Goal: Information Seeking & Learning: Learn about a topic

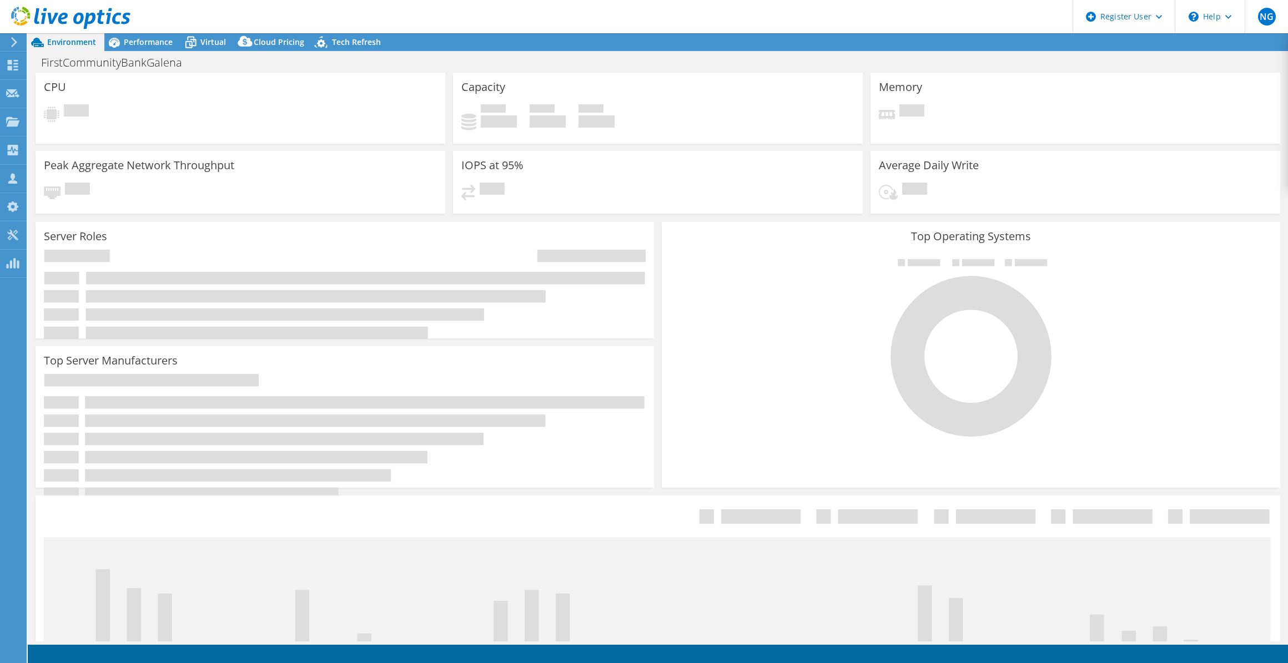
select select "USD"
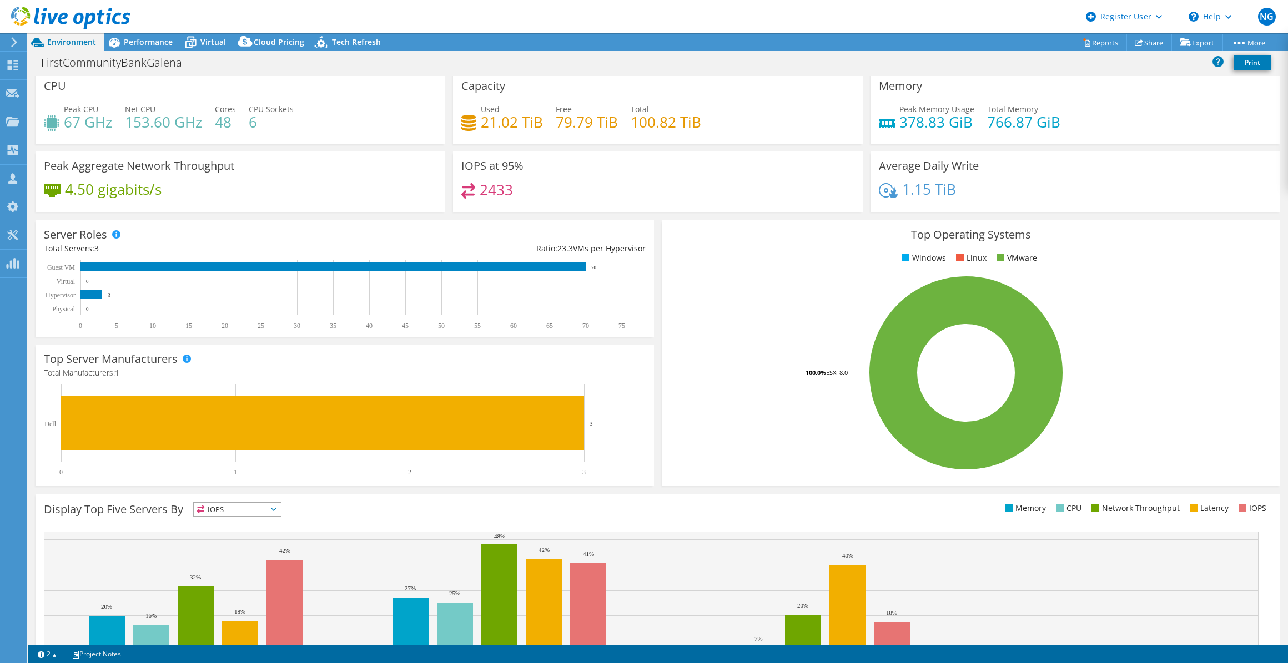
scroll to position [4, 0]
click at [144, 42] on span "Performance" at bounding box center [148, 42] width 49 height 11
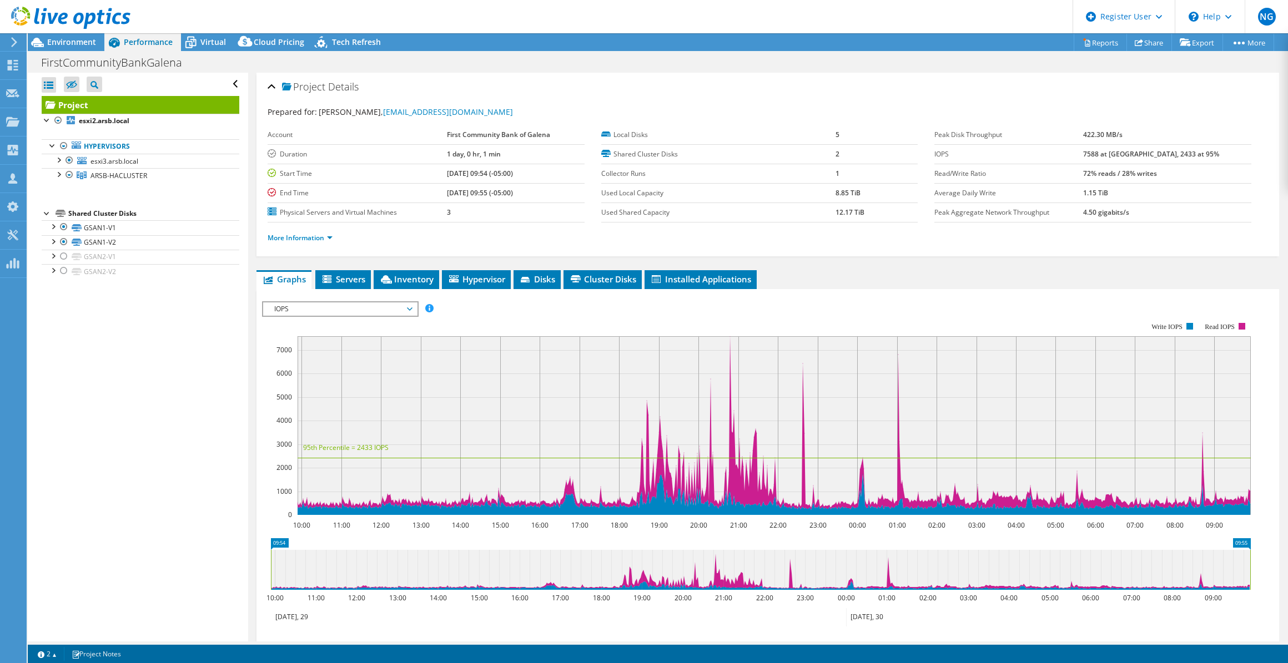
scroll to position [0, 0]
click at [75, 41] on span "Environment" at bounding box center [71, 42] width 49 height 11
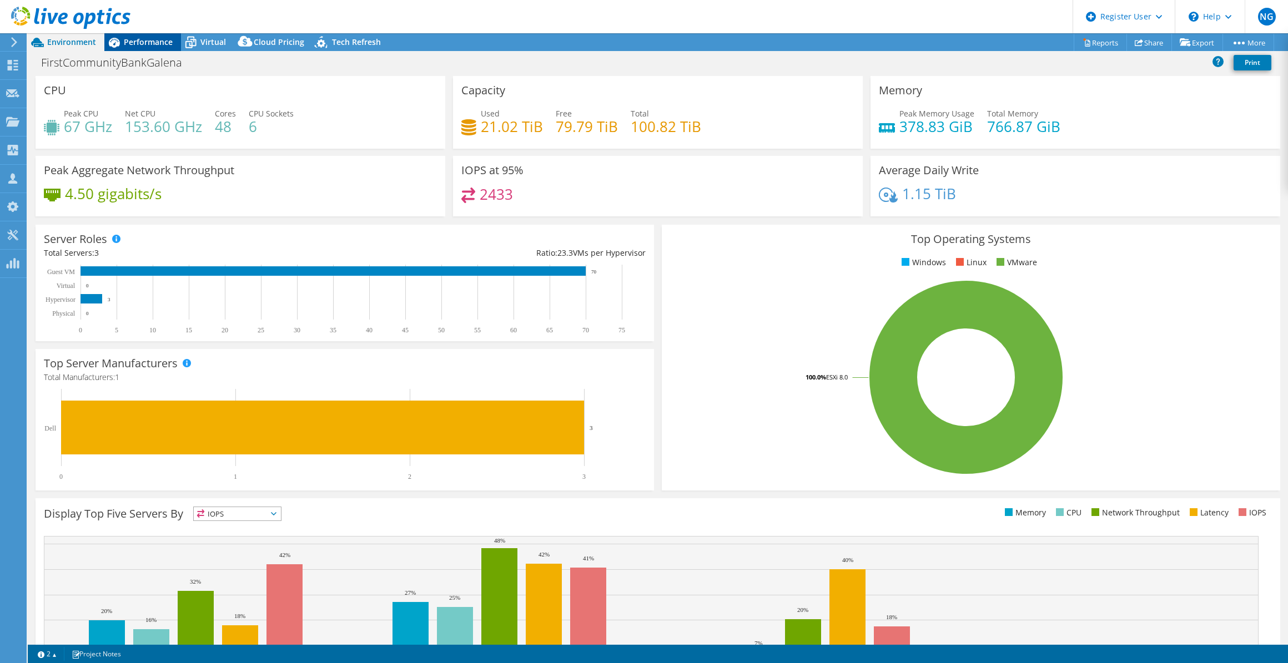
click at [150, 44] on span "Performance" at bounding box center [148, 42] width 49 height 11
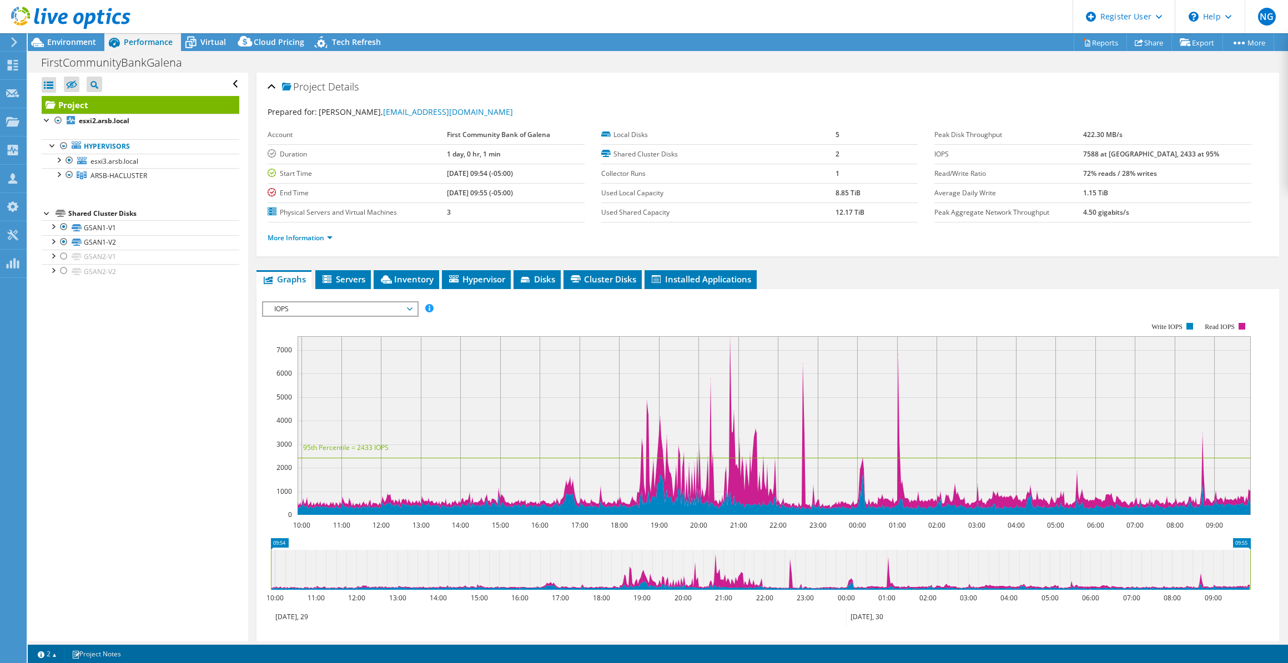
click at [666, 322] on rect at bounding box center [756, 419] width 989 height 222
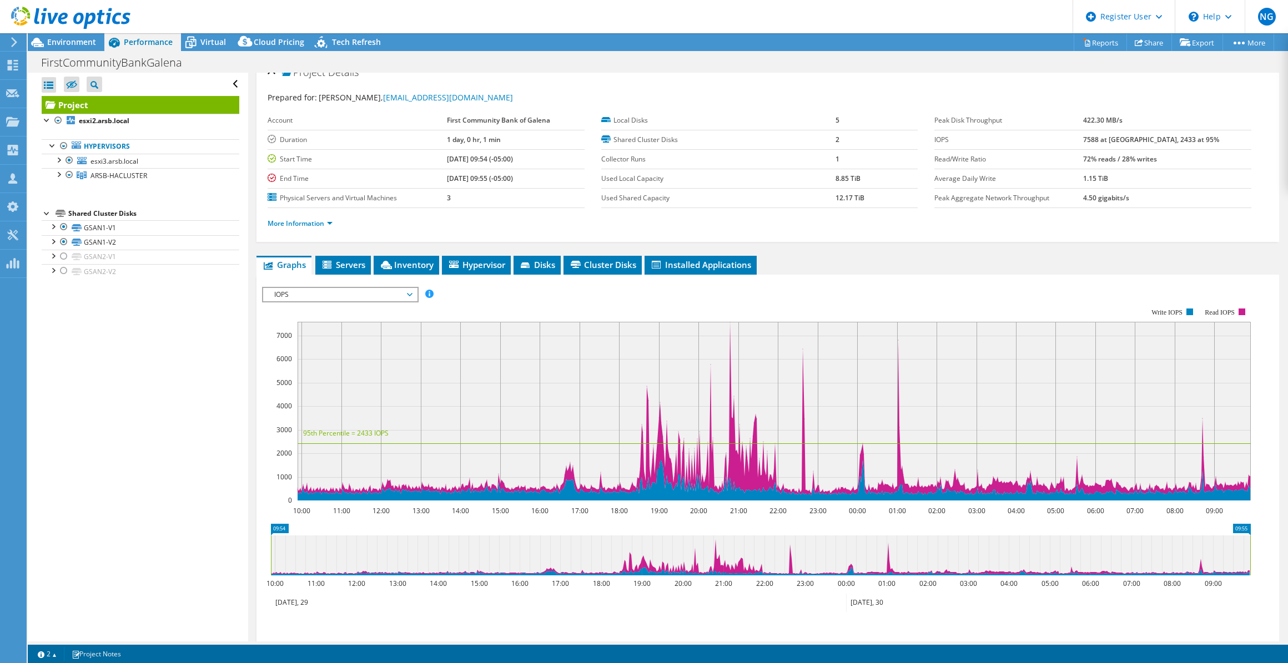
scroll to position [15, 0]
click at [344, 288] on span "IOPS" at bounding box center [340, 294] width 143 height 13
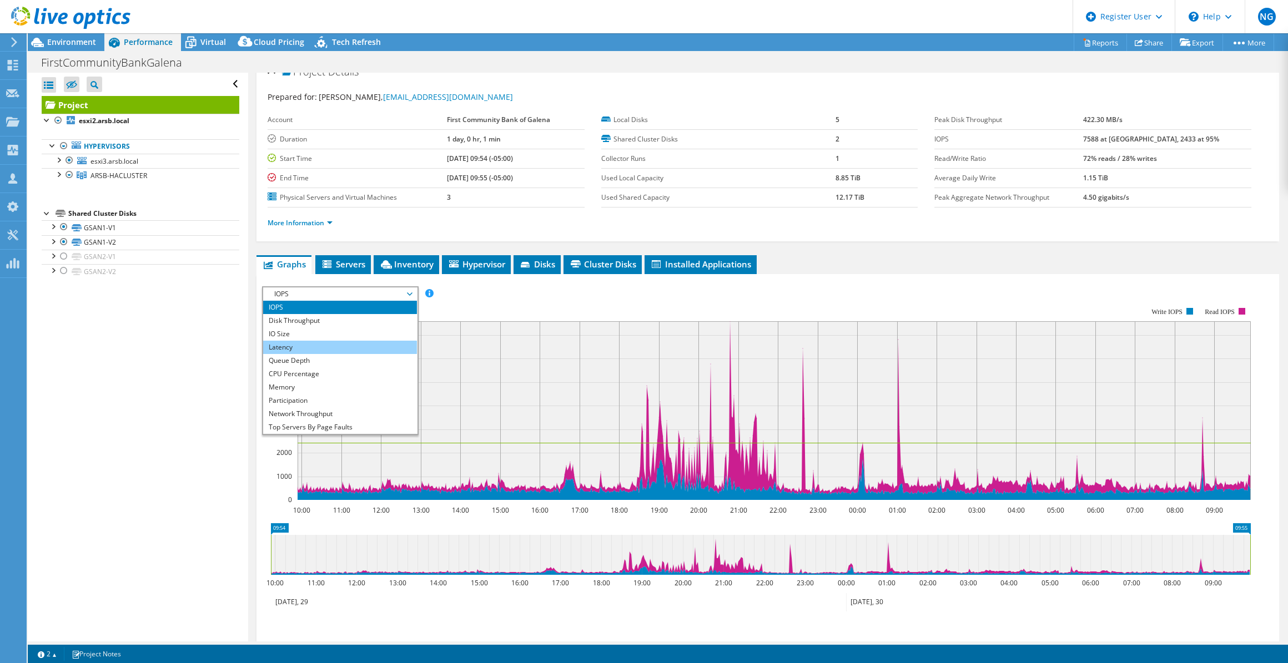
click at [335, 347] on li "Latency" at bounding box center [340, 347] width 154 height 13
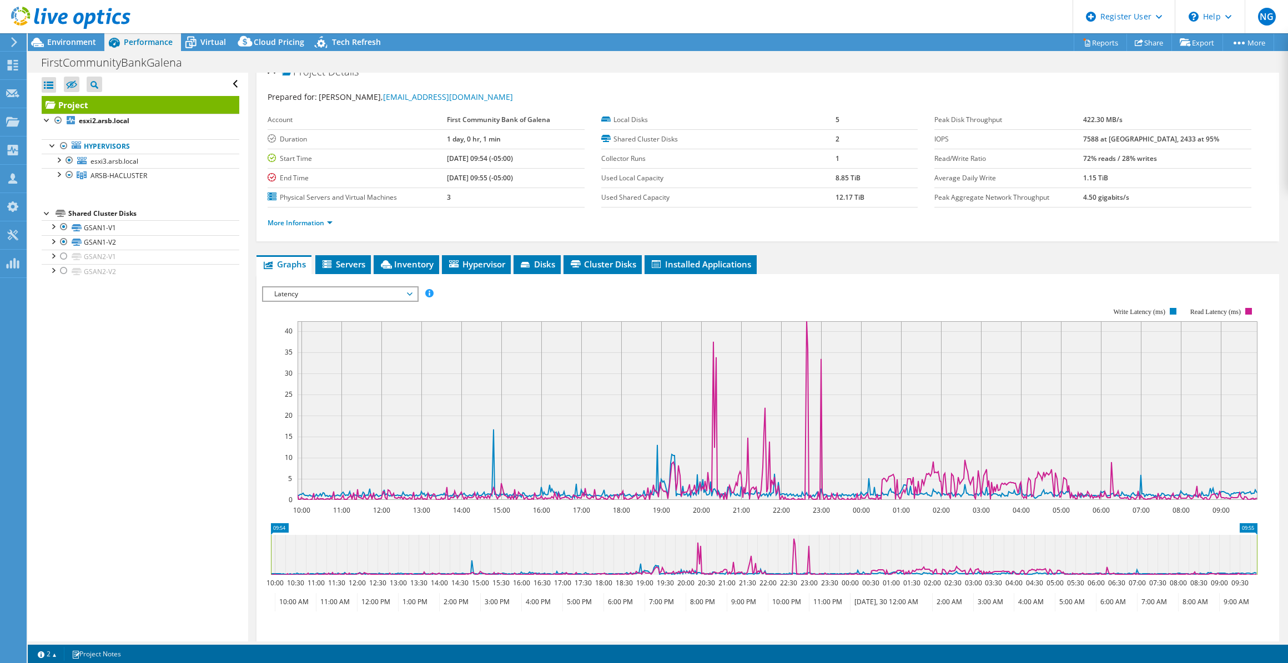
click at [280, 289] on span "Latency" at bounding box center [340, 294] width 143 height 13
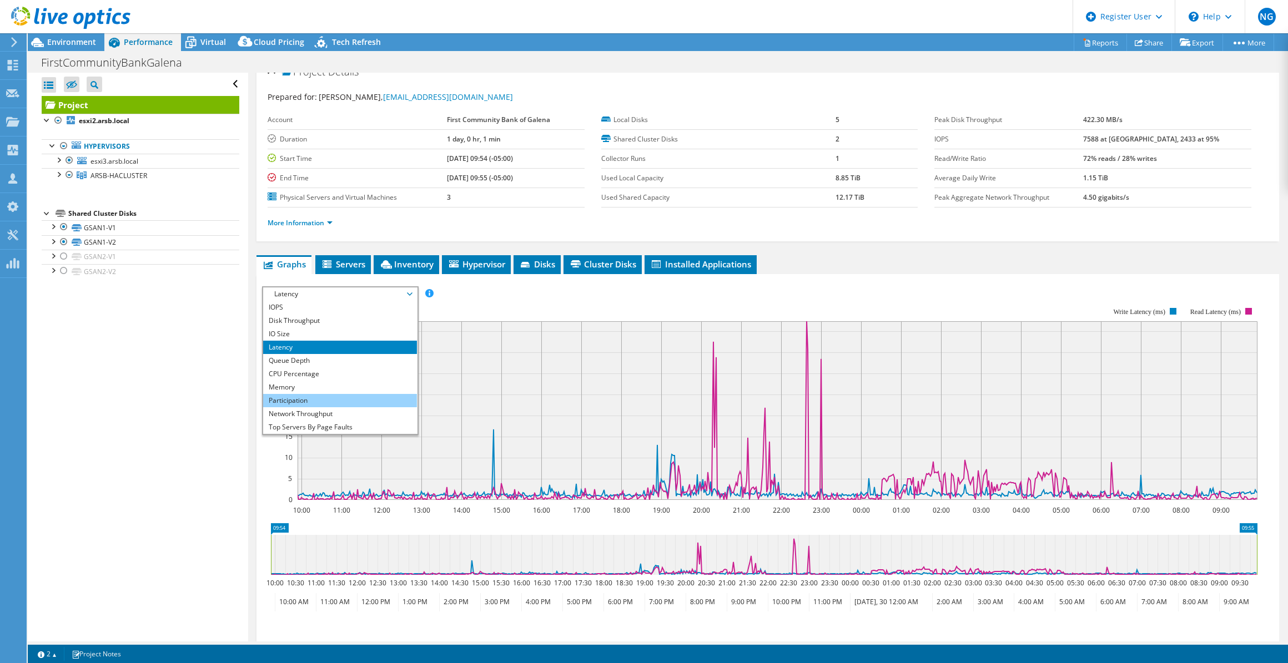
scroll to position [39, 0]
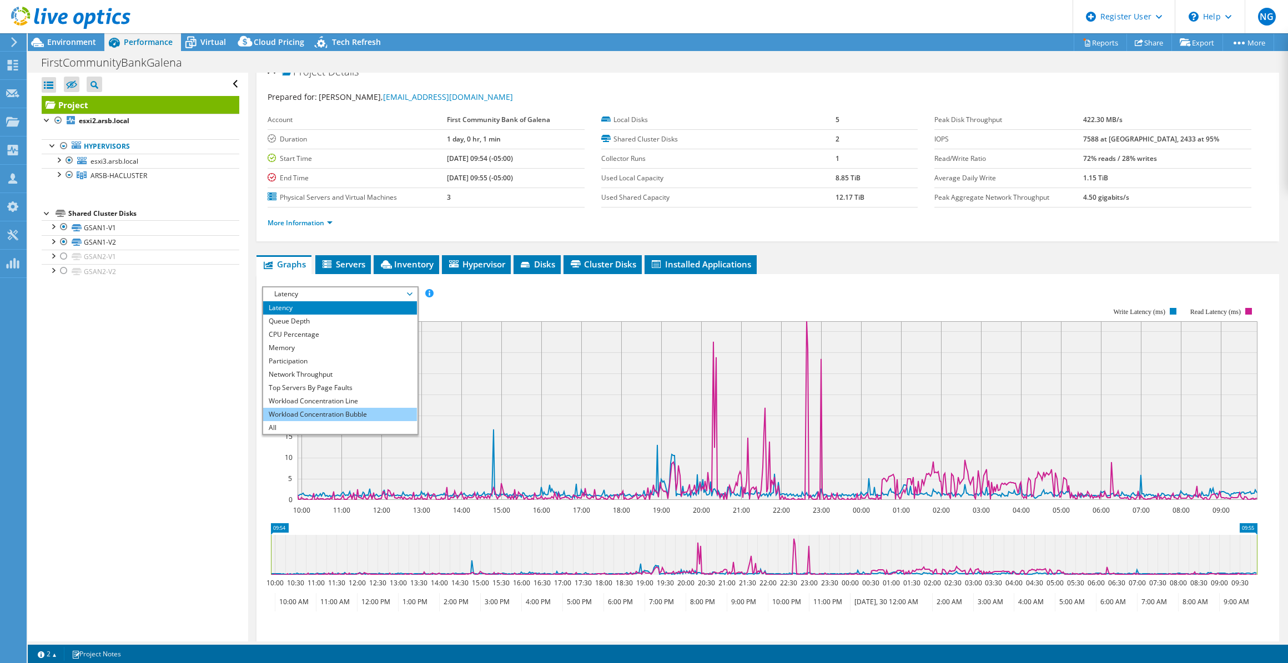
click at [327, 408] on li "Workload Concentration Bubble" at bounding box center [340, 414] width 154 height 13
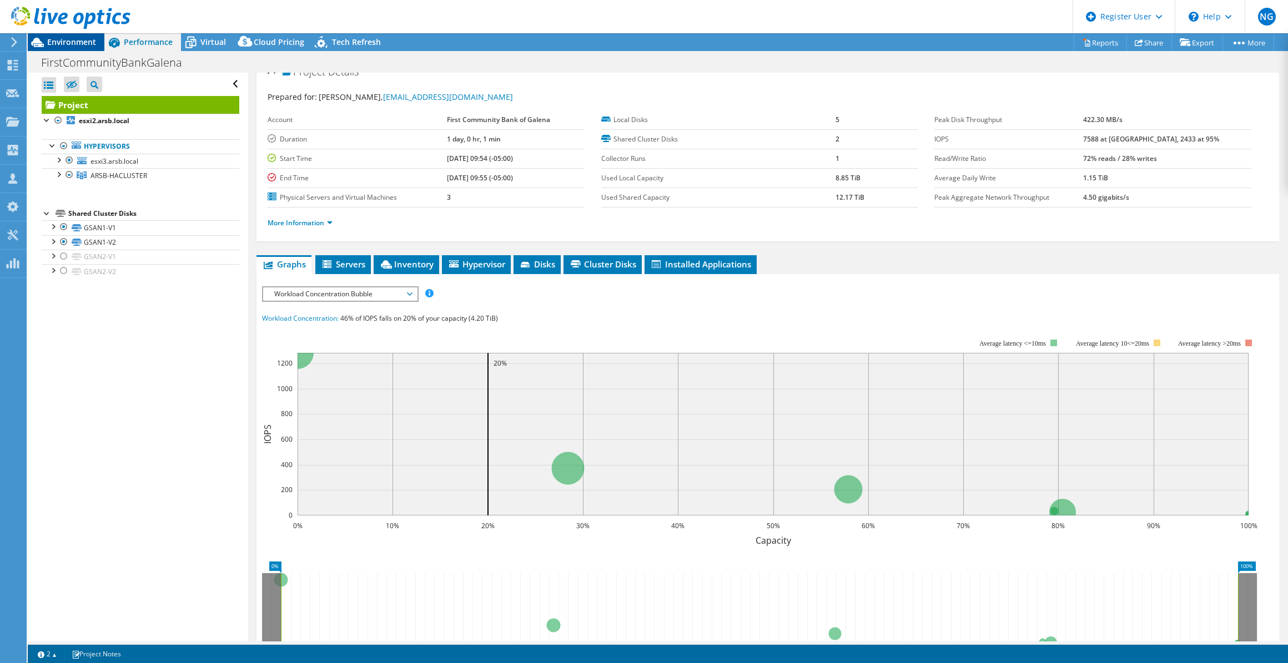
click at [54, 40] on span "Environment" at bounding box center [71, 42] width 49 height 11
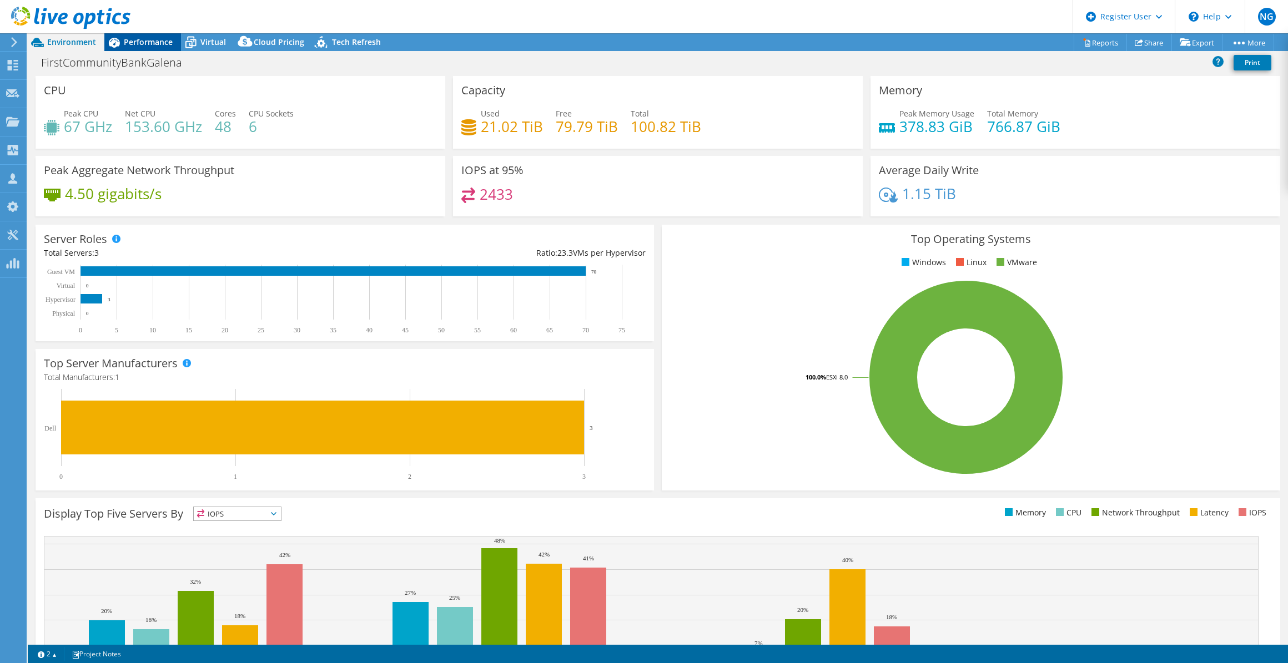
click at [127, 39] on span "Performance" at bounding box center [148, 42] width 49 height 11
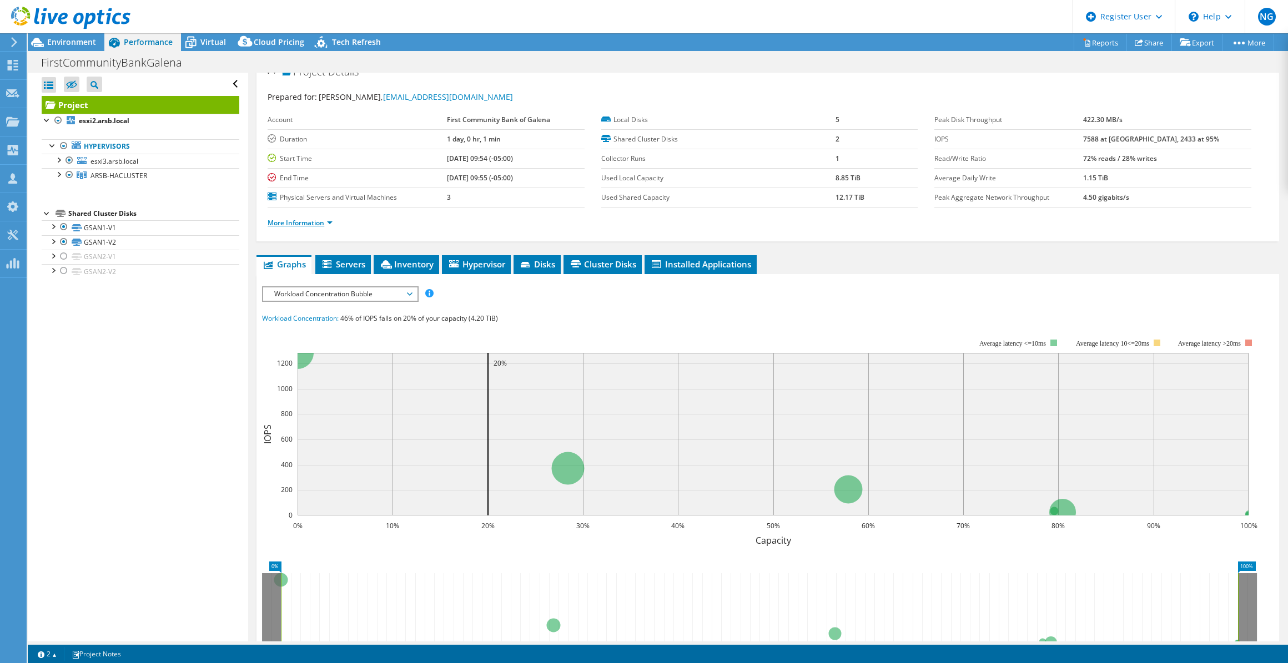
click at [324, 224] on link "More Information" at bounding box center [300, 222] width 65 height 9
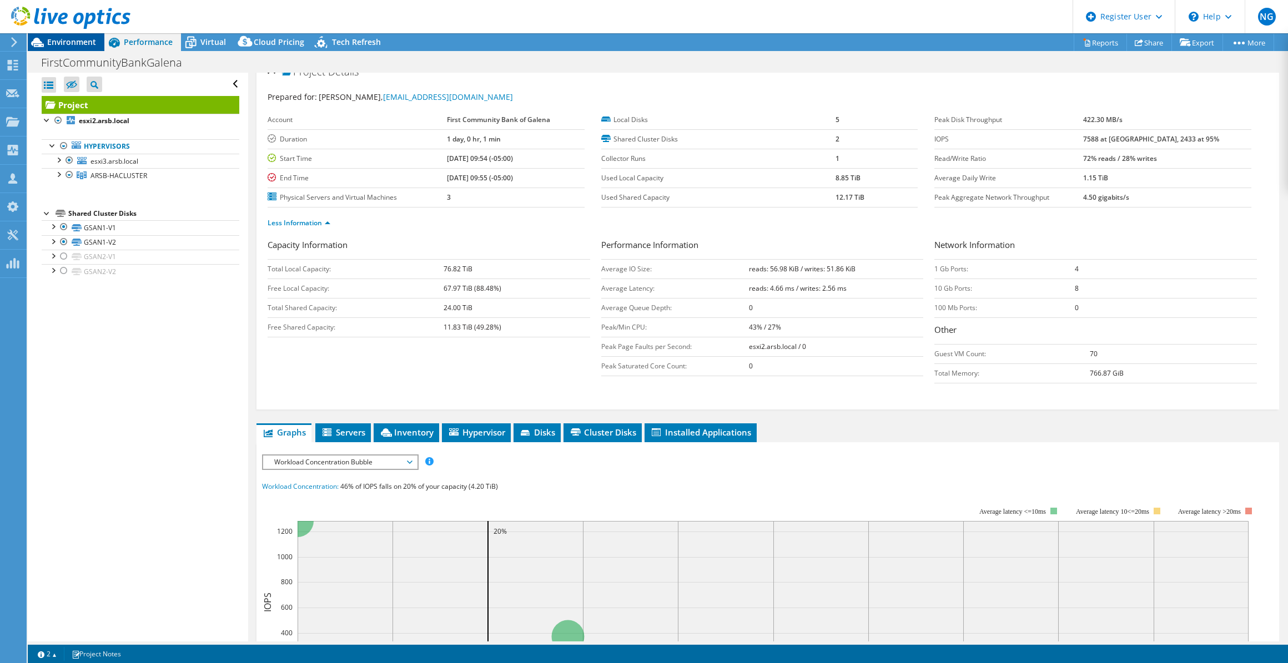
click at [84, 45] on span "Environment" at bounding box center [71, 42] width 49 height 11
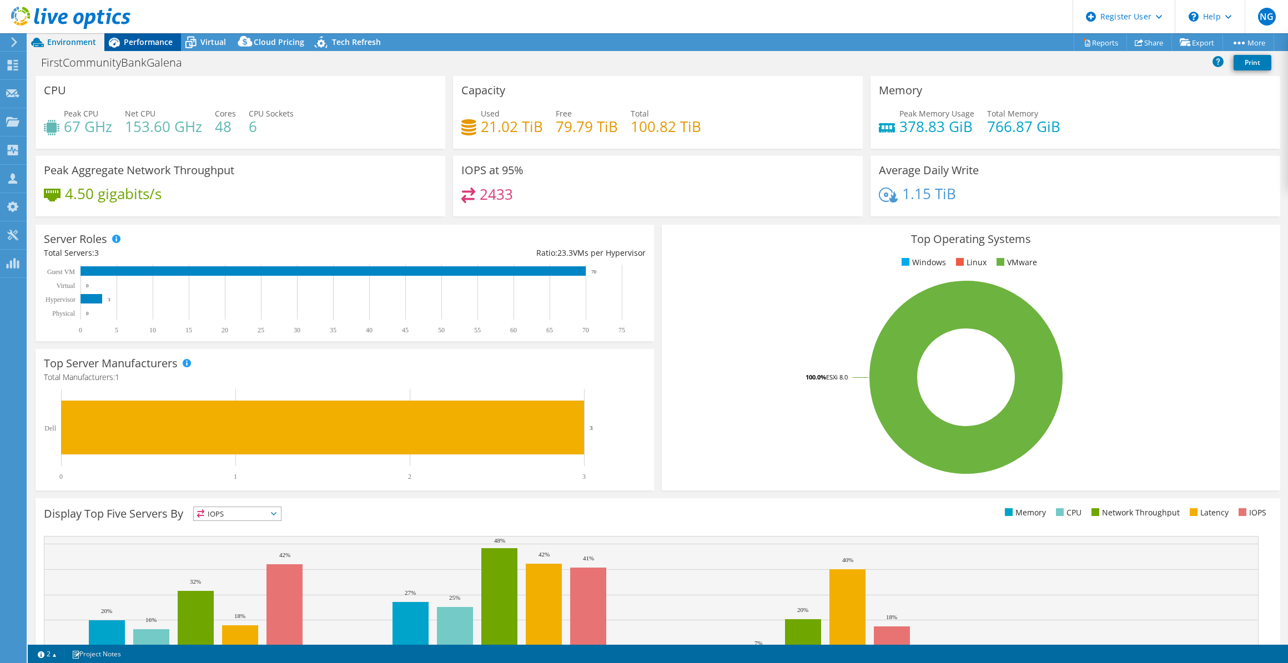
click at [127, 43] on span "Performance" at bounding box center [148, 42] width 49 height 11
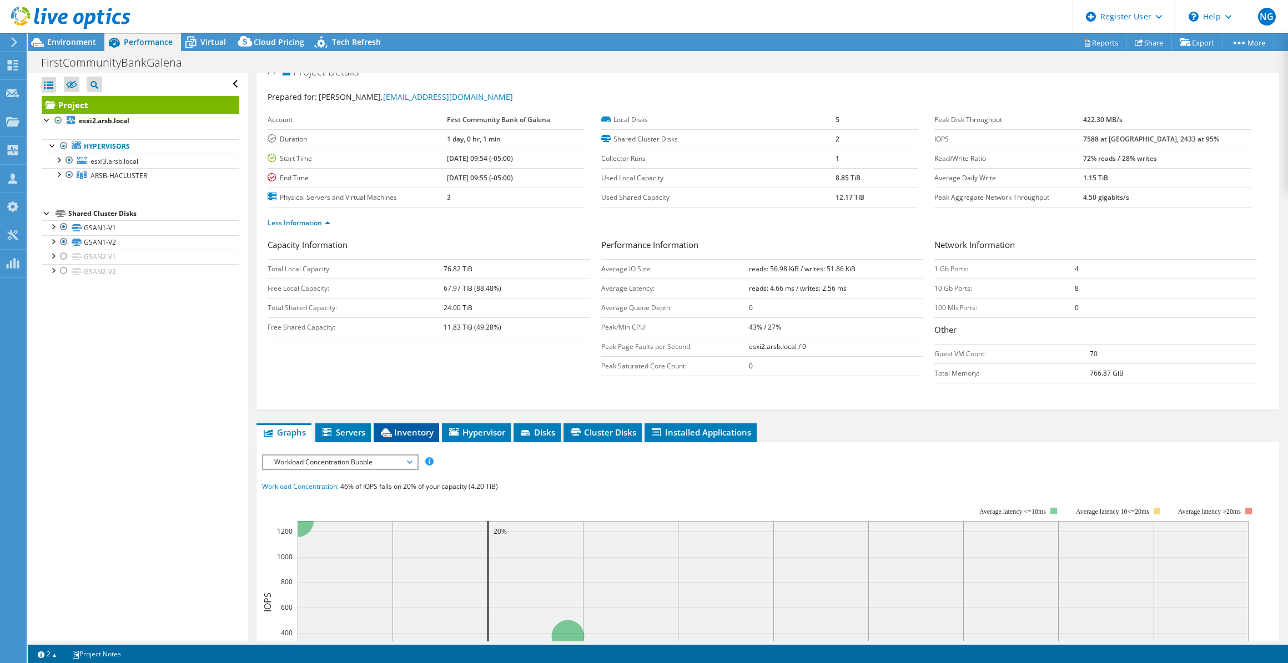
click at [413, 427] on span "Inventory" at bounding box center [406, 432] width 54 height 11
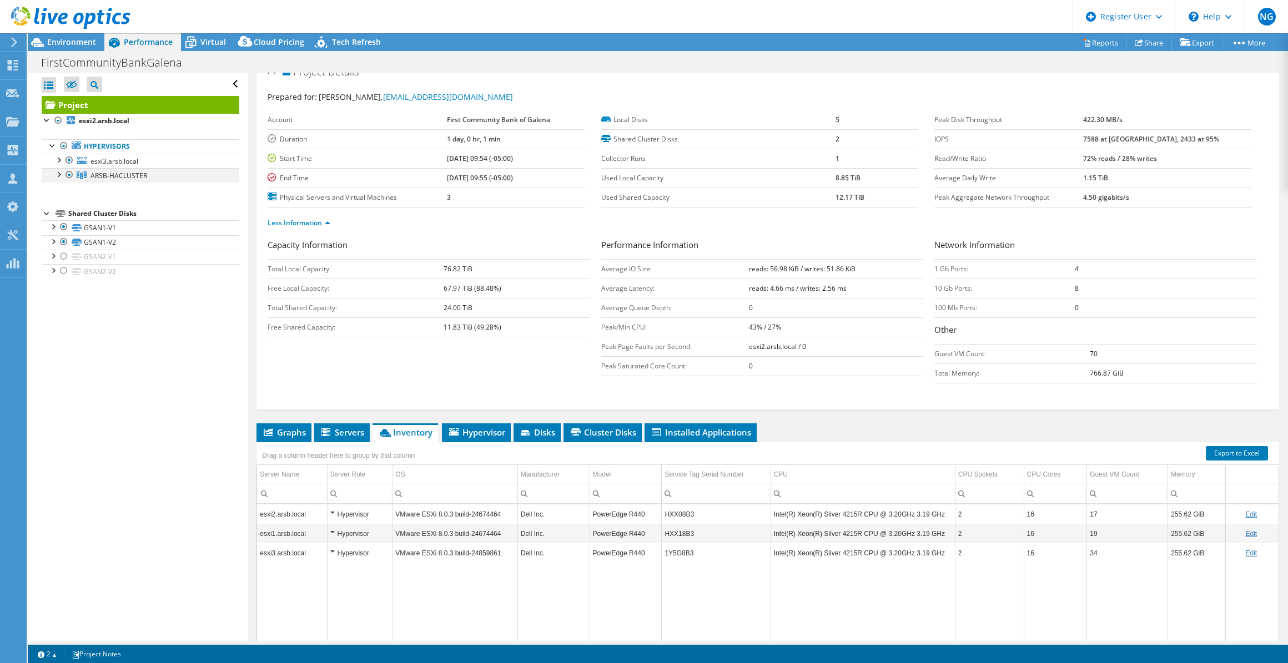
click at [62, 175] on div at bounding box center [58, 173] width 11 height 11
click at [58, 161] on div at bounding box center [58, 159] width 11 height 11
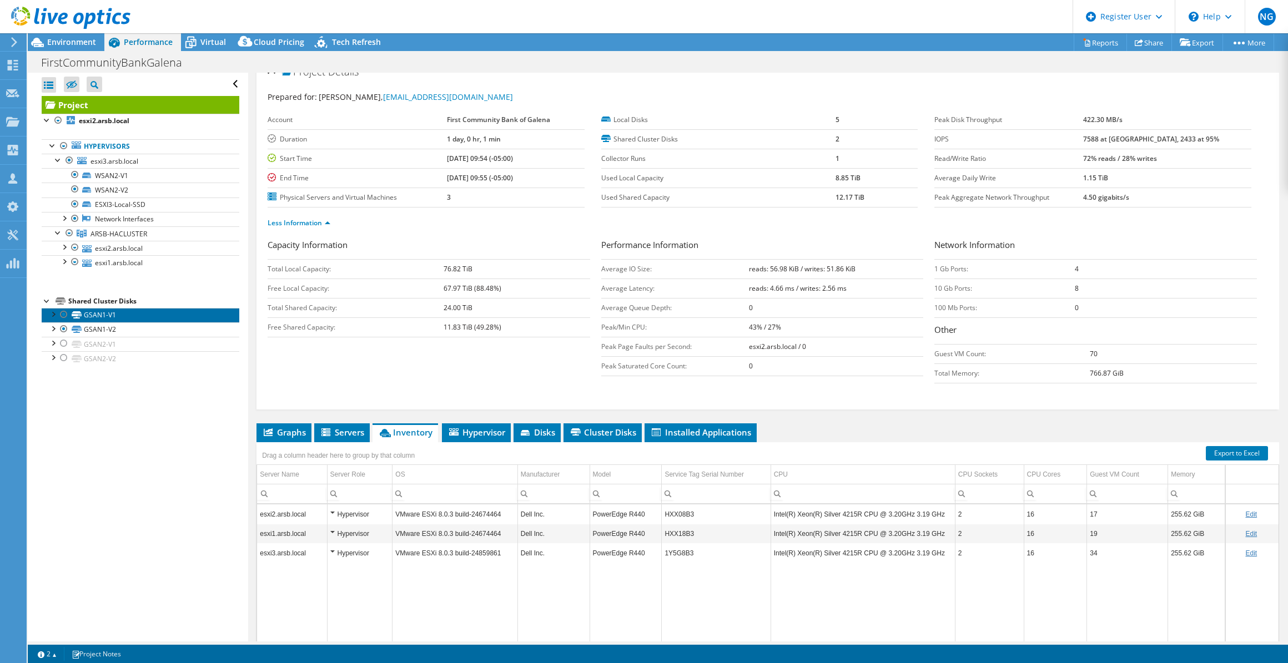
click at [159, 311] on link "GSAN1-V1" at bounding box center [141, 315] width 198 height 14
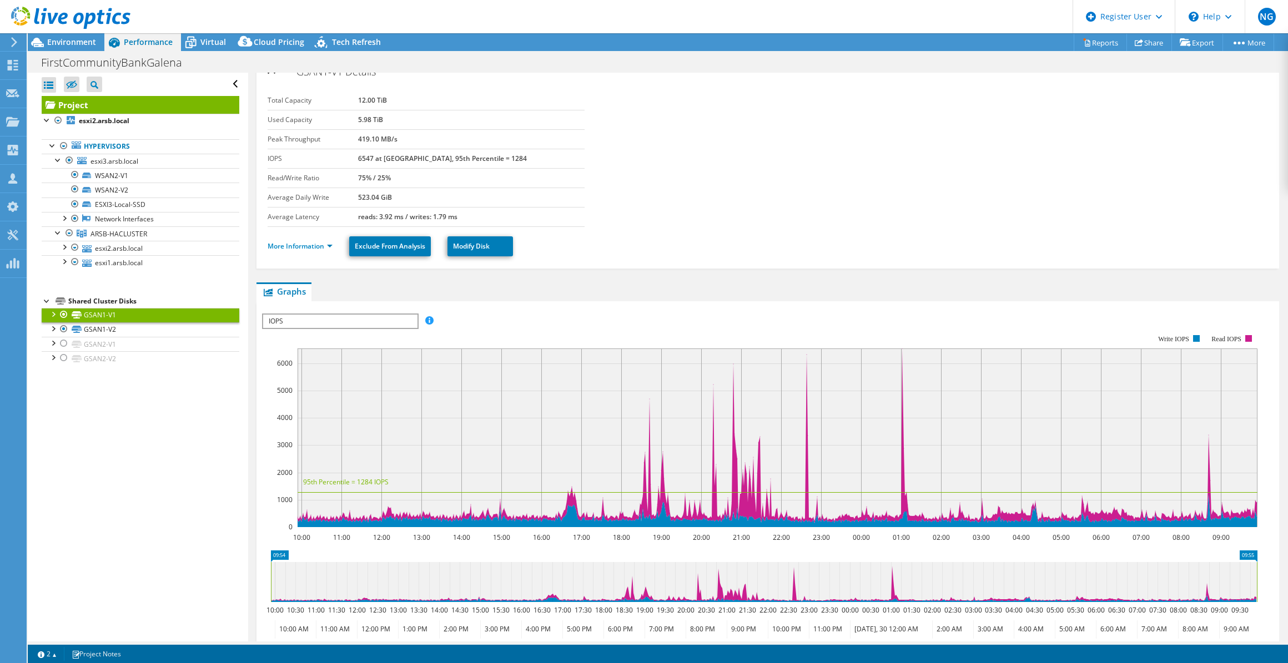
click at [52, 317] on div at bounding box center [52, 313] width 11 height 11
click at [51, 359] on div at bounding box center [52, 356] width 11 height 11
click at [49, 400] on div at bounding box center [52, 400] width 11 height 11
click at [53, 445] on div at bounding box center [52, 444] width 11 height 11
click at [70, 233] on div at bounding box center [69, 233] width 11 height 13
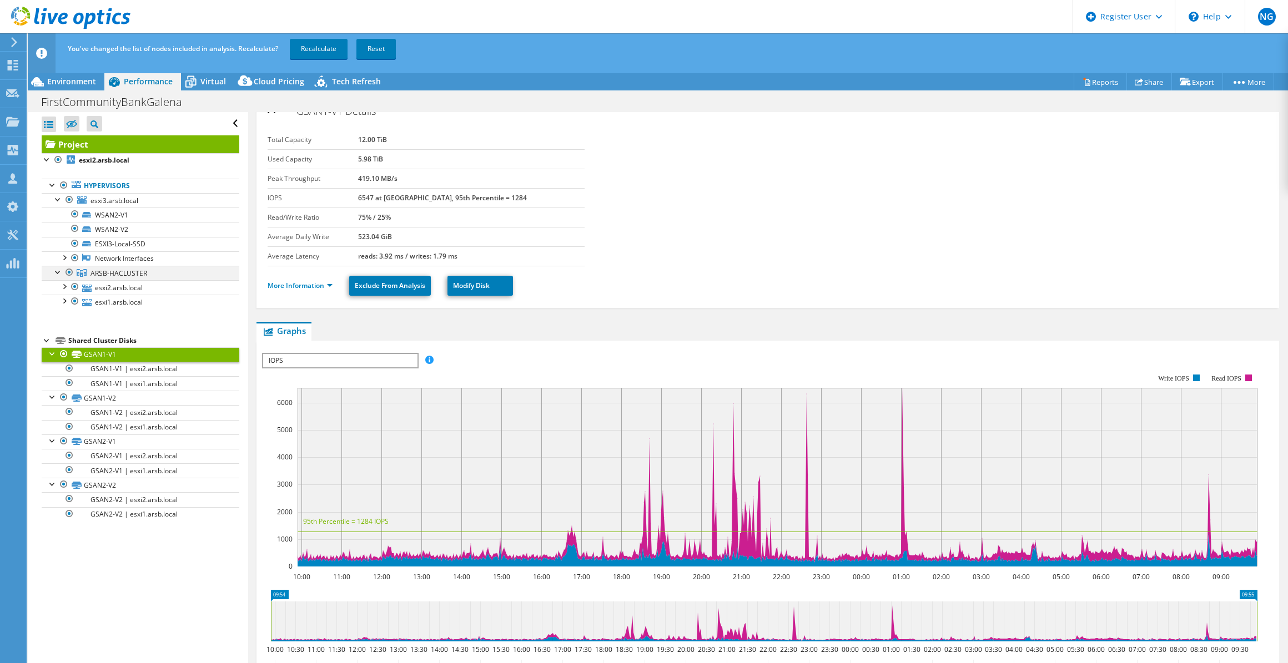
click at [72, 271] on div at bounding box center [69, 272] width 11 height 13
click at [339, 36] on div "You've changed the list of nodes included in analysis. Recalculate? Recalculate…" at bounding box center [678, 48] width 1227 height 31
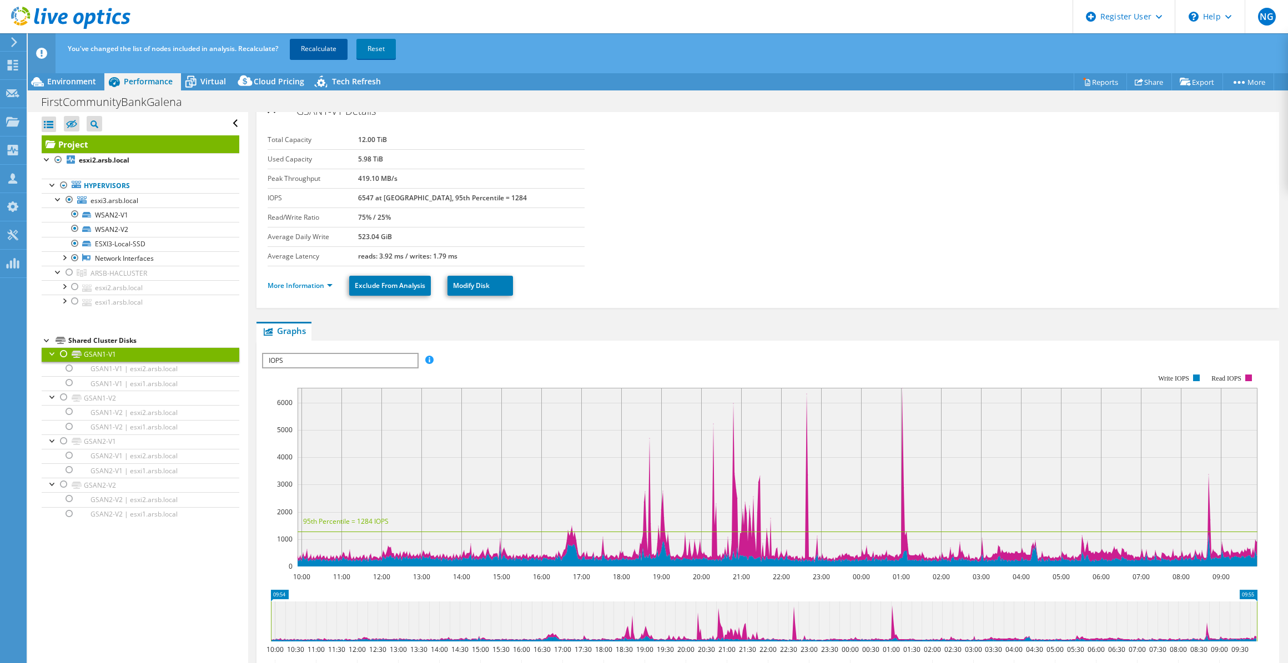
click at [331, 47] on link "Recalculate" at bounding box center [319, 49] width 58 height 20
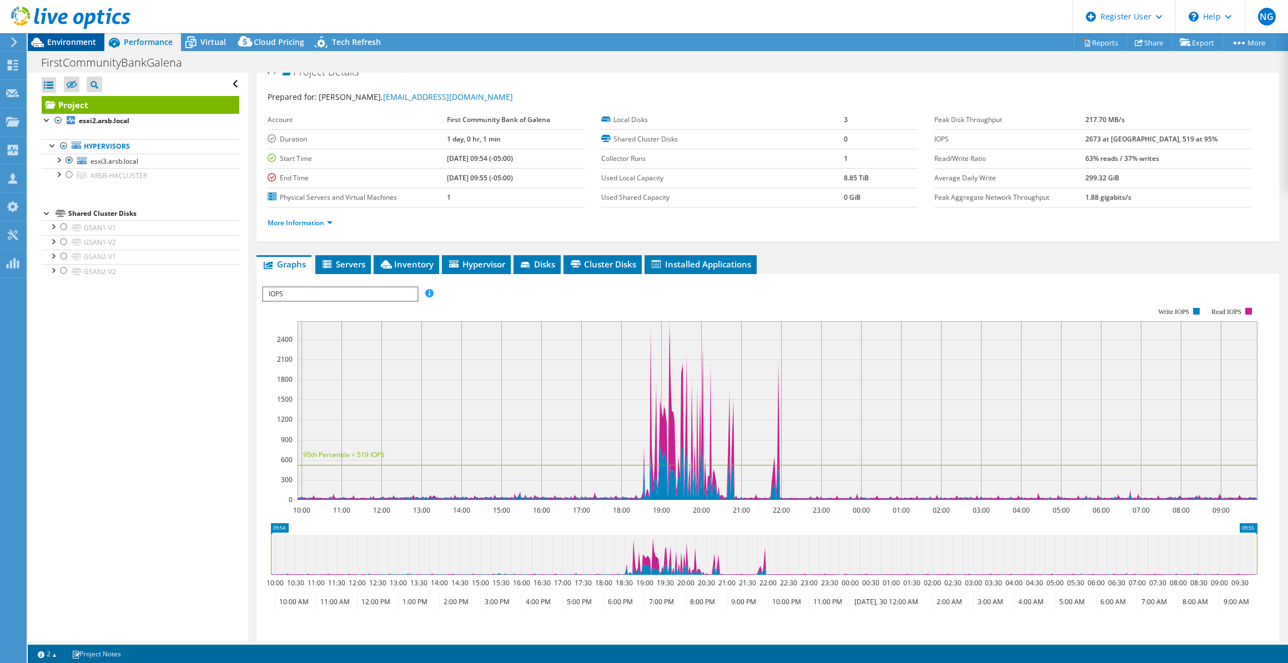
click at [82, 42] on span "Environment" at bounding box center [71, 42] width 49 height 11
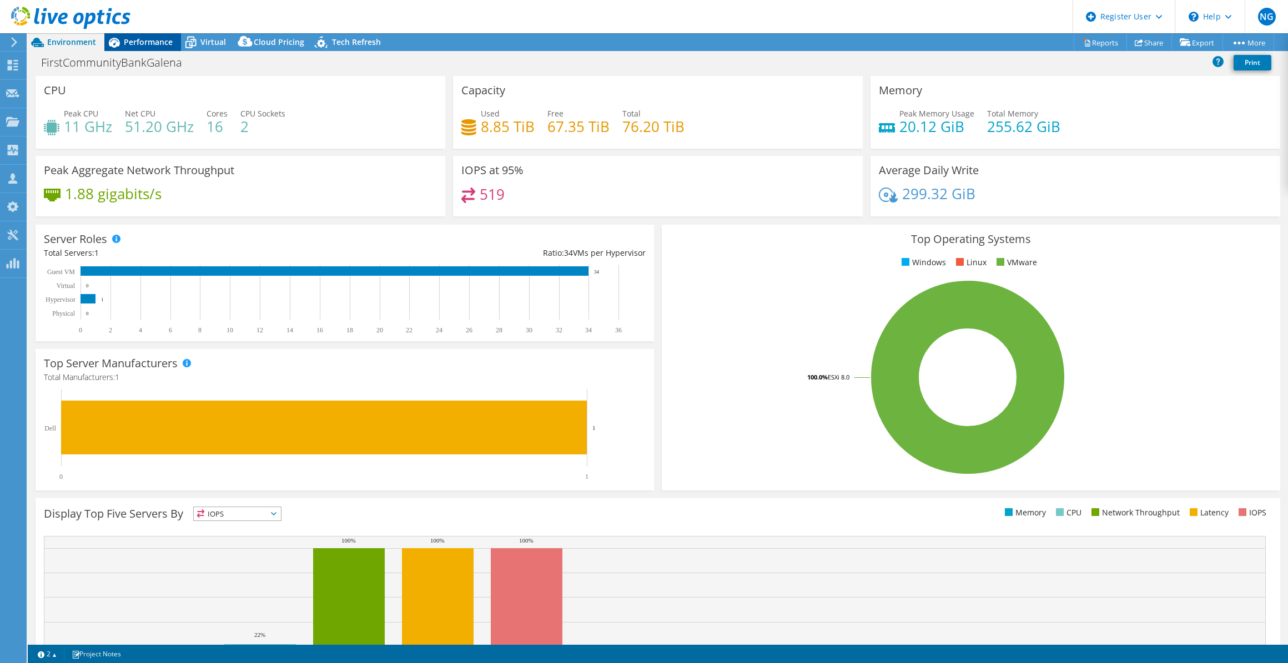
click at [134, 45] on span "Performance" at bounding box center [148, 42] width 49 height 11
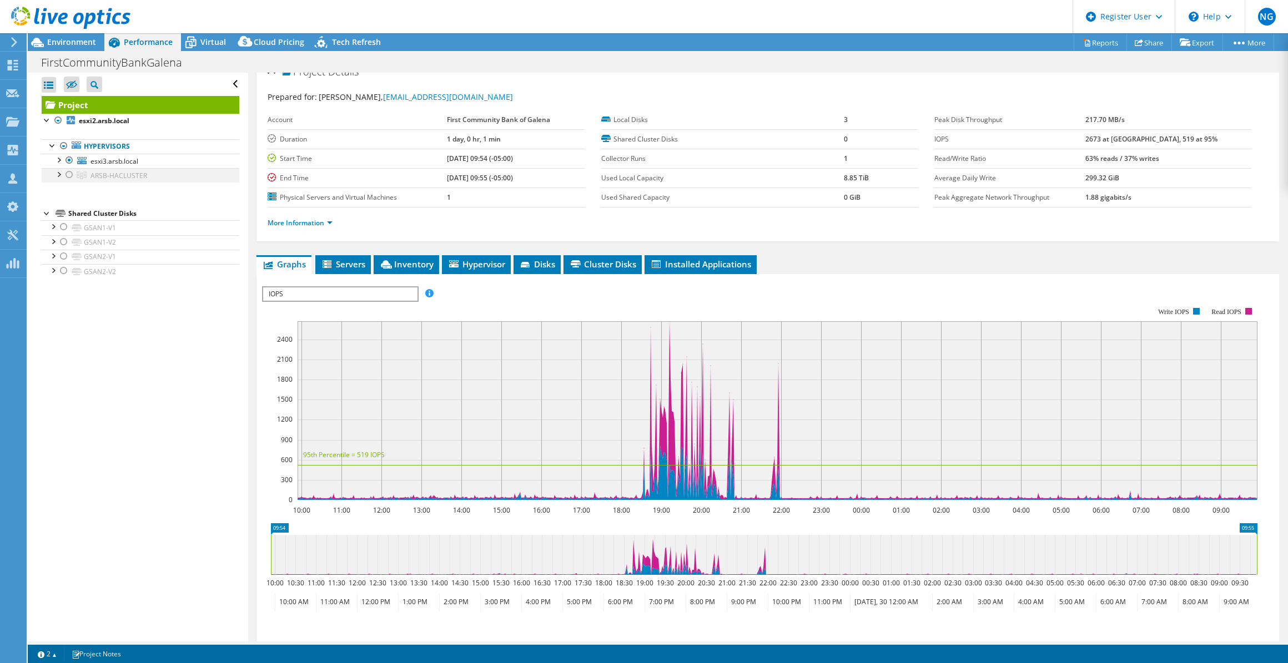
click at [66, 170] on div at bounding box center [69, 174] width 11 height 13
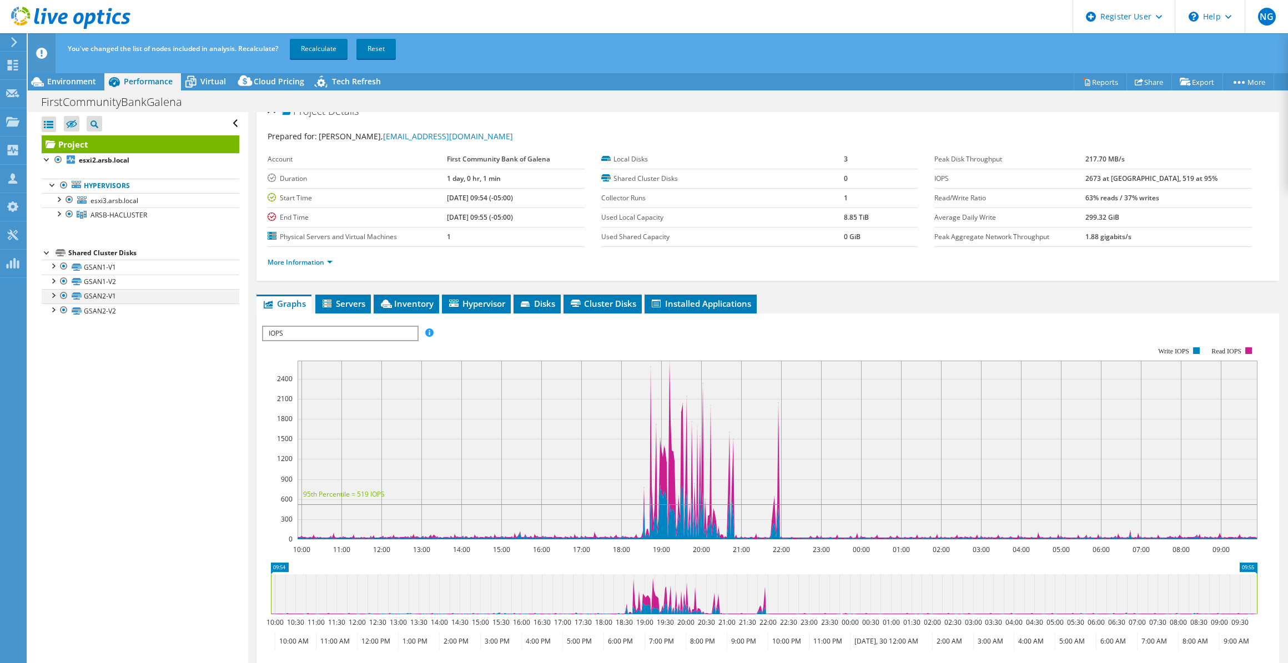
click at [61, 295] on div at bounding box center [63, 295] width 11 height 13
click at [63, 314] on div at bounding box center [63, 310] width 11 height 13
click at [55, 162] on div at bounding box center [58, 159] width 11 height 13
click at [61, 162] on div at bounding box center [58, 159] width 11 height 13
click at [56, 213] on div at bounding box center [58, 213] width 11 height 11
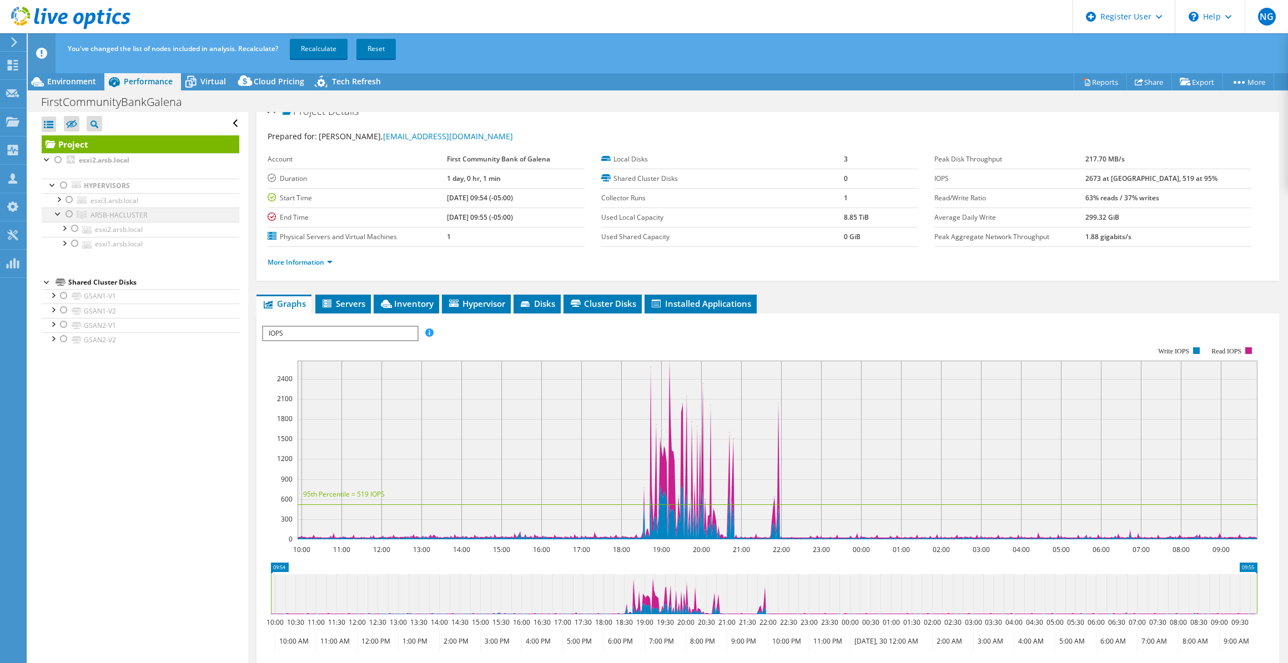
click at [68, 219] on div at bounding box center [69, 214] width 11 height 13
click at [314, 44] on link "Recalculate" at bounding box center [319, 49] width 58 height 20
click at [63, 324] on div at bounding box center [63, 324] width 11 height 13
click at [67, 341] on div at bounding box center [63, 339] width 11 height 13
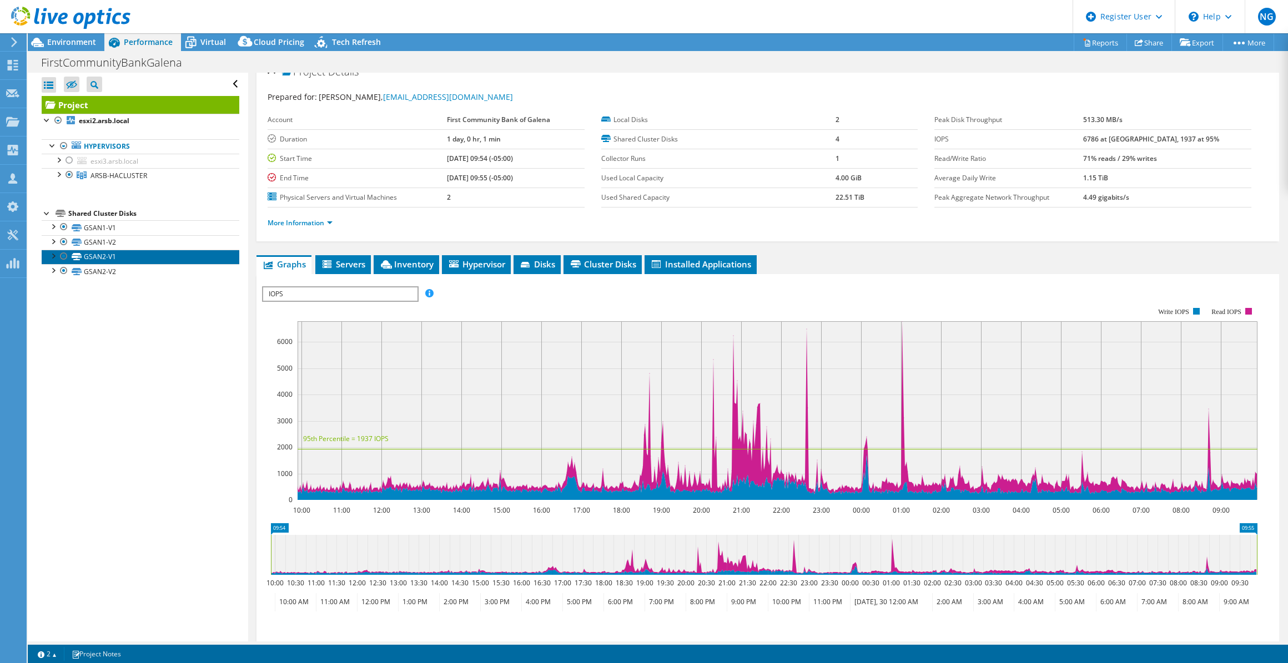
click at [71, 250] on link "GSAN2-V1" at bounding box center [141, 257] width 198 height 14
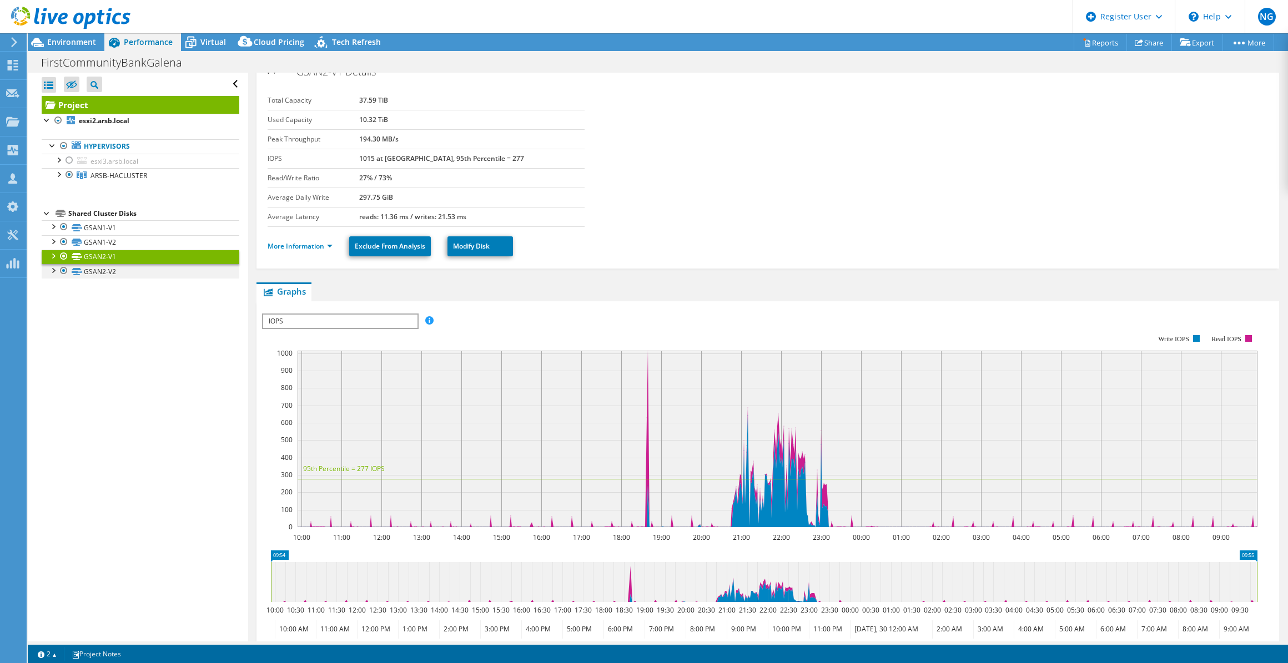
drag, startPoint x: 66, startPoint y: 269, endPoint x: 65, endPoint y: 263, distance: 5.6
click at [66, 269] on div at bounding box center [63, 270] width 11 height 13
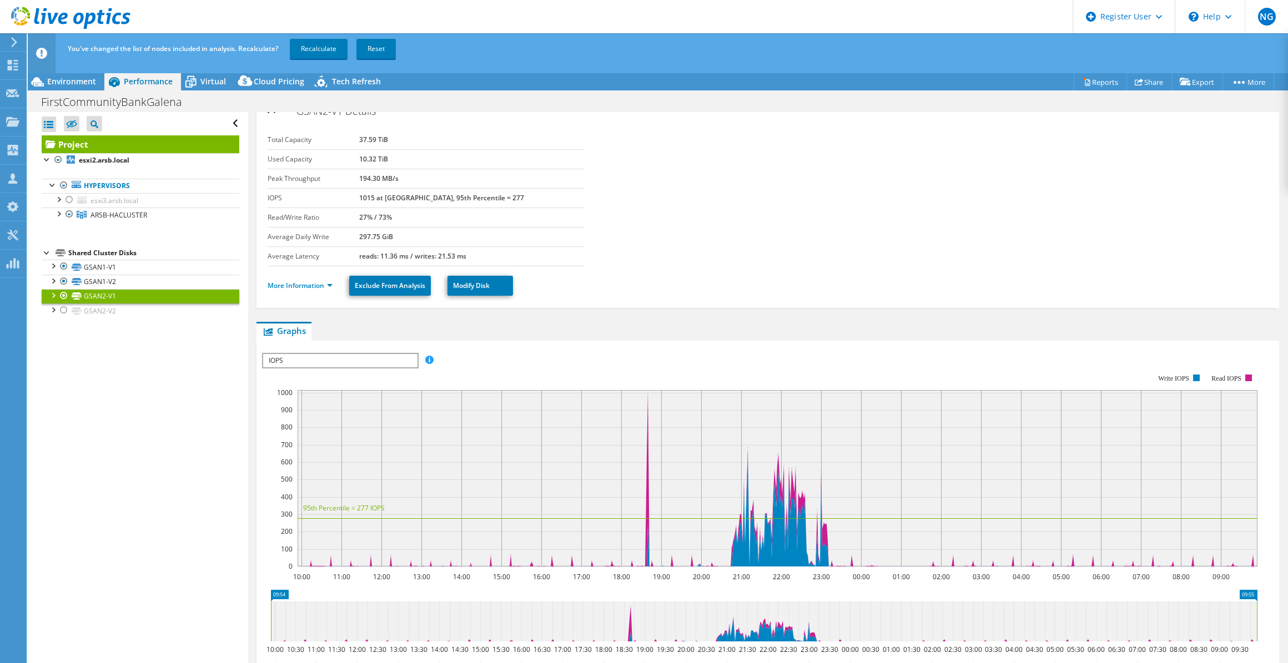
click at [64, 257] on li "Shared Cluster Disks GSAN1-V1 GSAN1-V1 | esxi2.arsb.local" at bounding box center [141, 282] width 198 height 72
click at [58, 295] on div at bounding box center [63, 295] width 11 height 13
click at [334, 51] on link "Recalculate" at bounding box center [319, 49] width 58 height 20
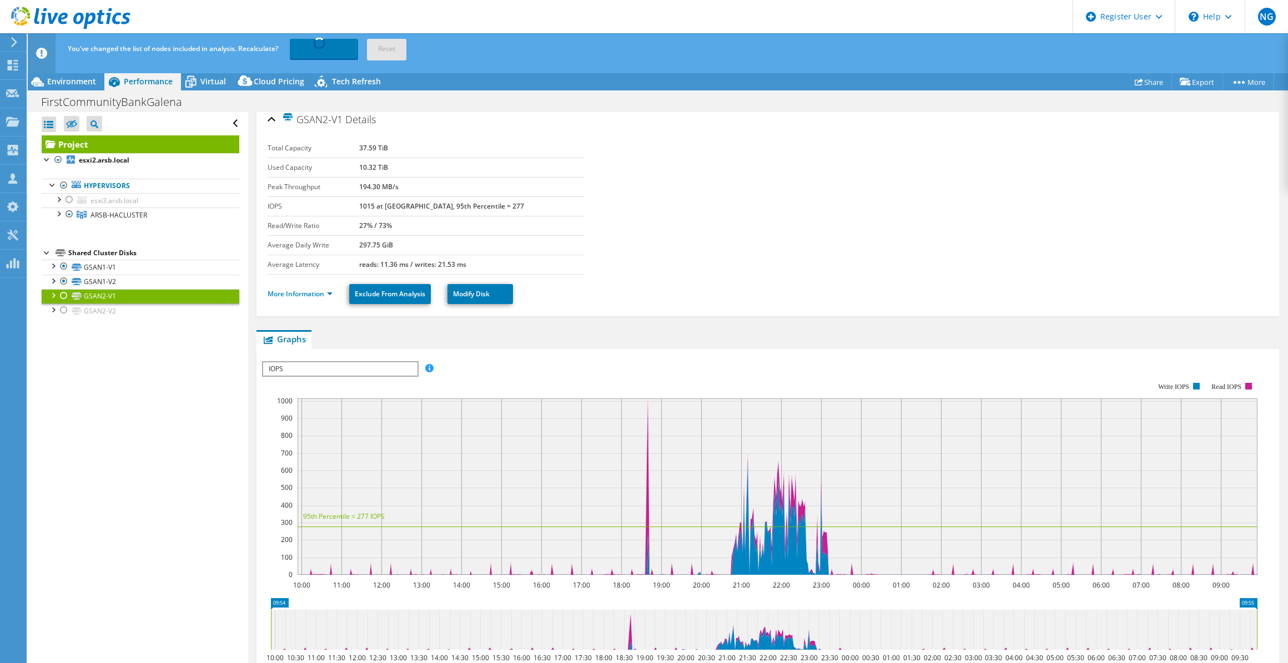
scroll to position [0, 0]
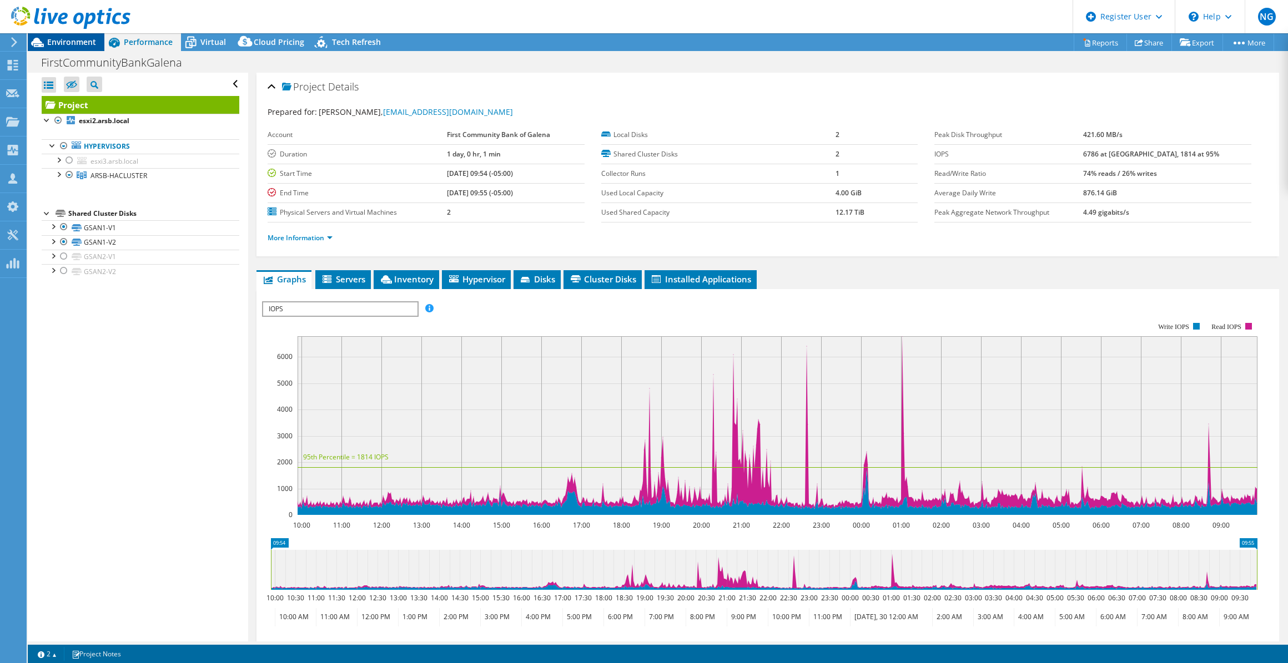
click at [73, 39] on span "Environment" at bounding box center [71, 42] width 49 height 11
